Goal: Understand site structure

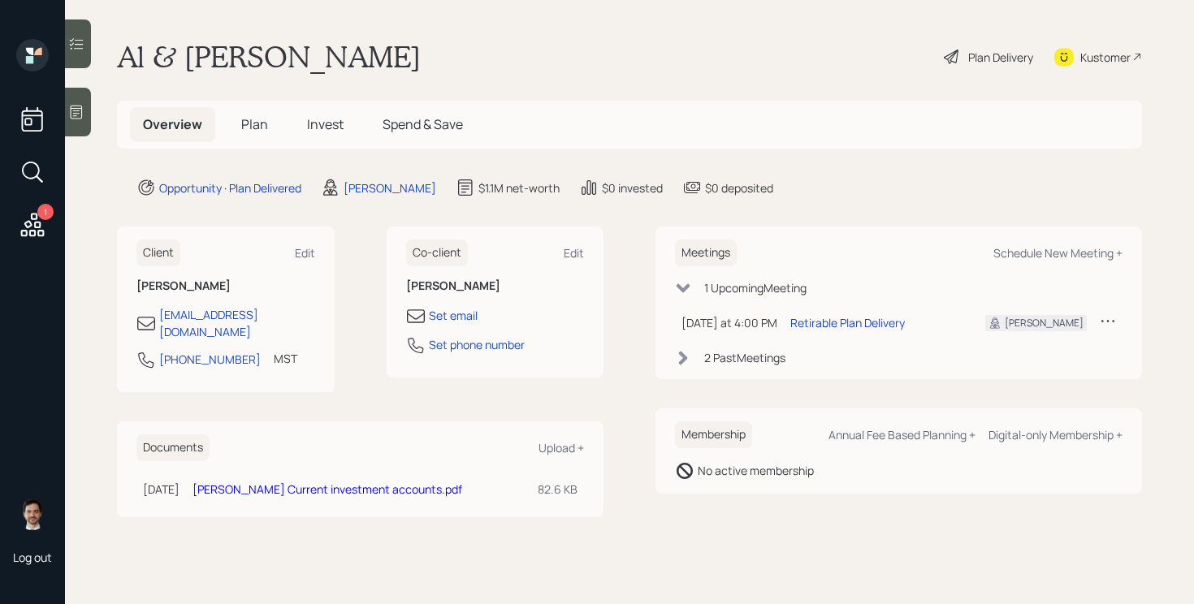
click at [985, 57] on div "Plan Delivery" at bounding box center [1000, 57] width 65 height 17
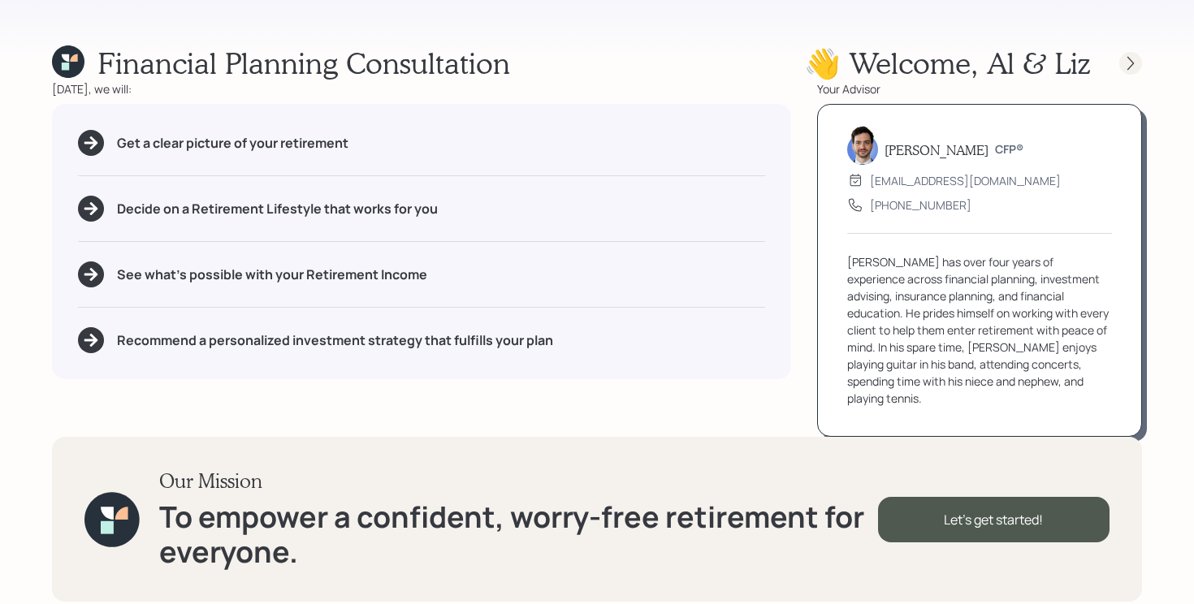
click at [1130, 66] on icon at bounding box center [1130, 63] width 6 height 14
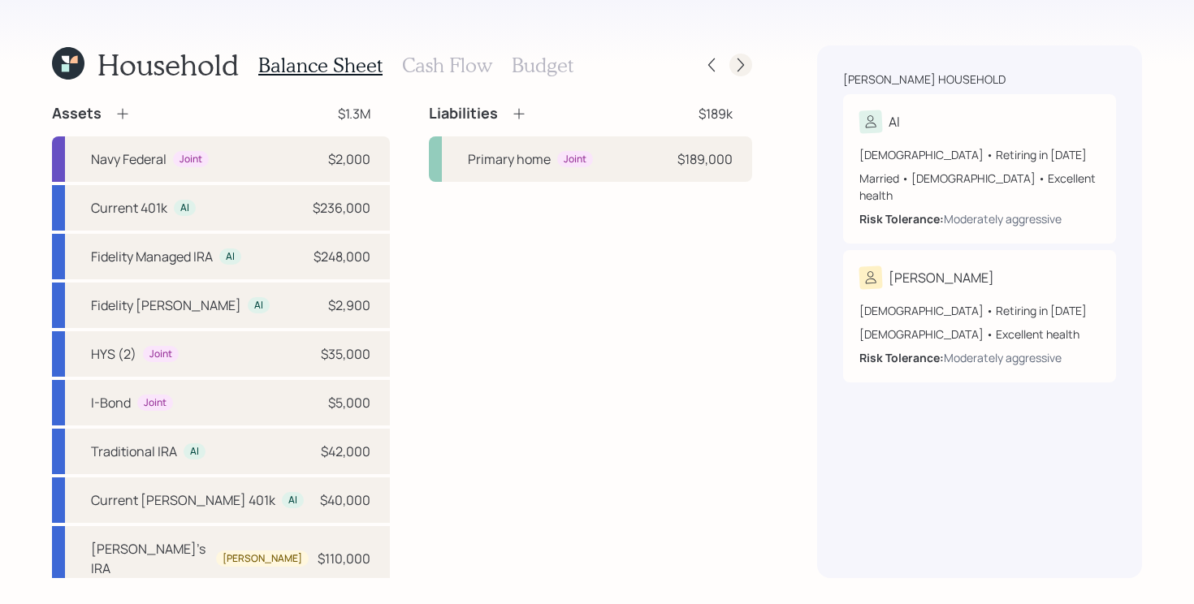
click at [745, 61] on icon at bounding box center [740, 65] width 16 height 16
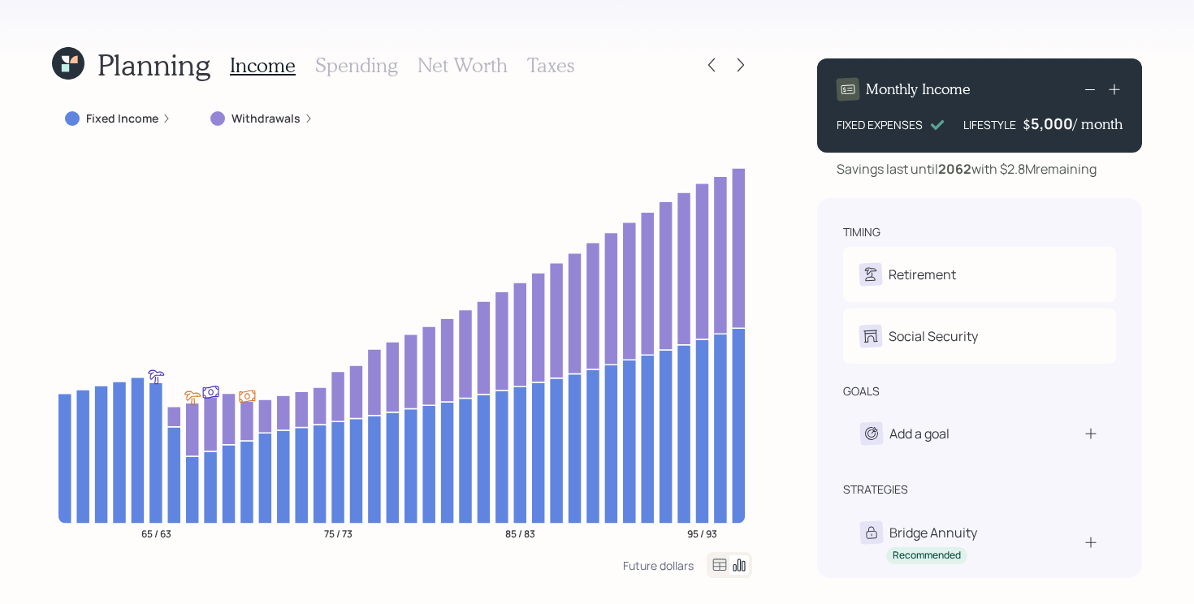
click at [745, 61] on icon at bounding box center [740, 65] width 16 height 16
